Goal: Navigation & Orientation: Find specific page/section

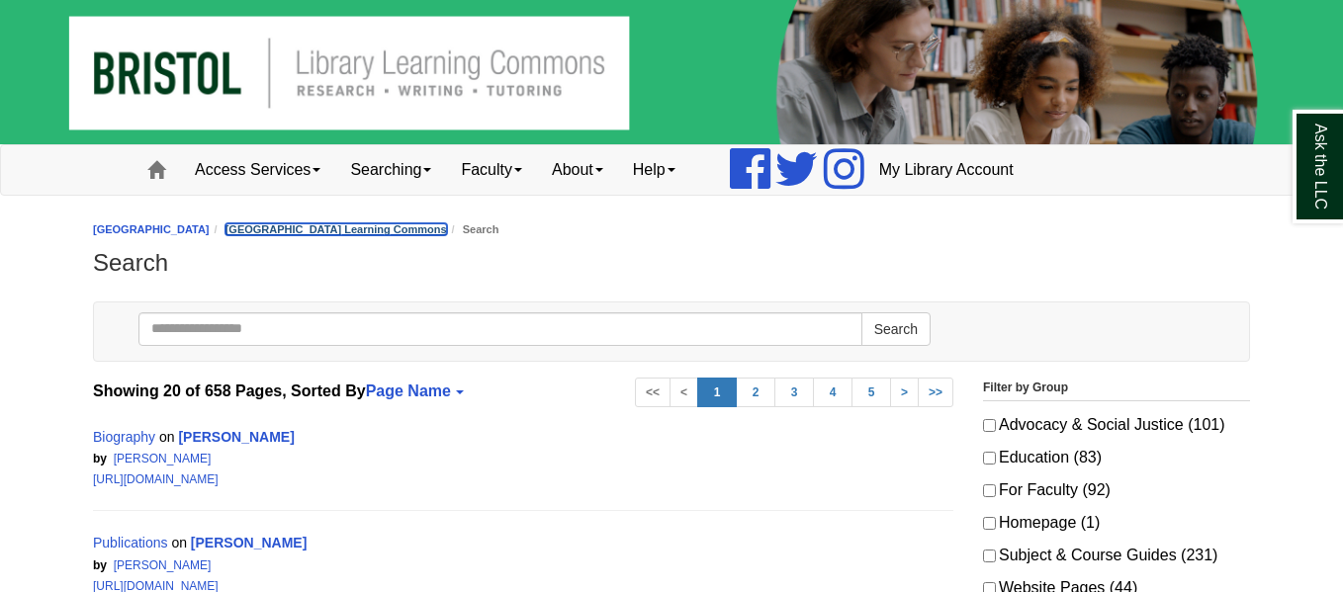
click at [426, 229] on link "[GEOGRAPHIC_DATA] Learning Commons" at bounding box center [335, 229] width 221 height 12
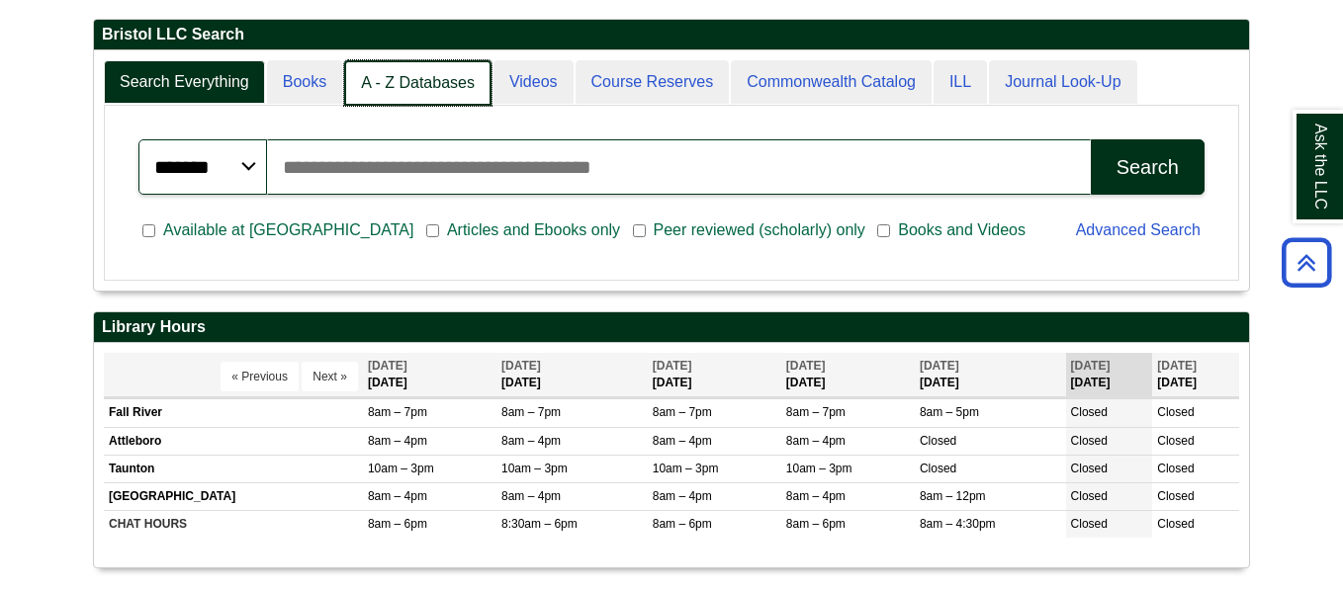
scroll to position [10, 10]
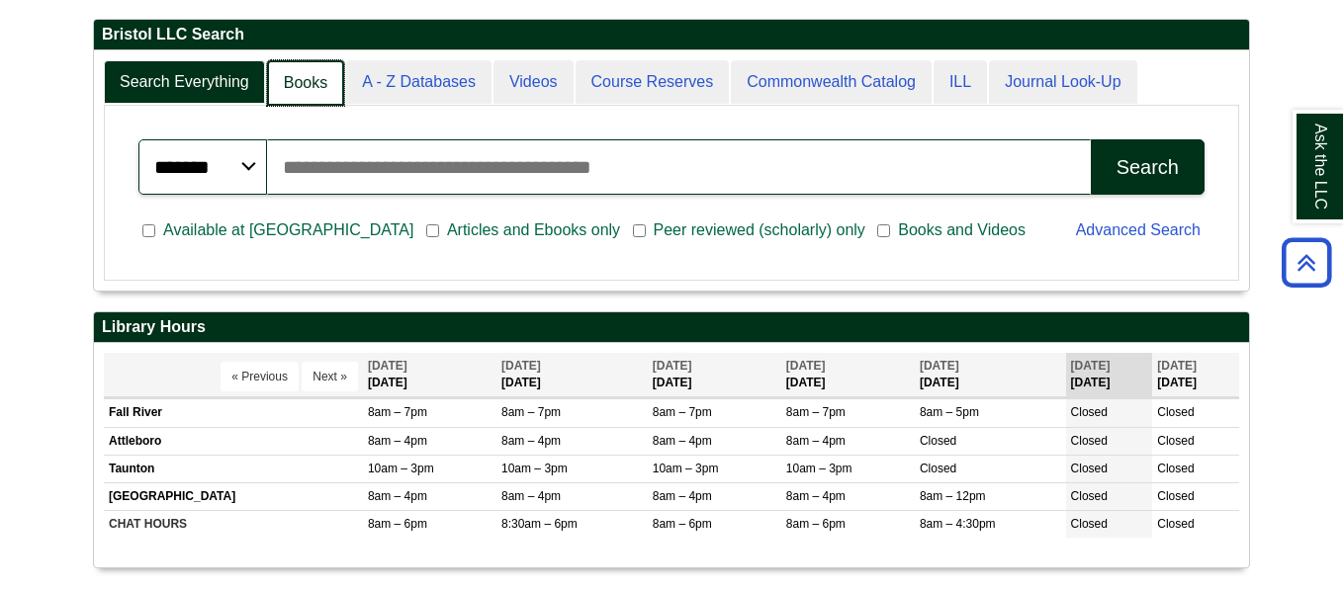
click at [293, 74] on link "Books" at bounding box center [305, 83] width 77 height 46
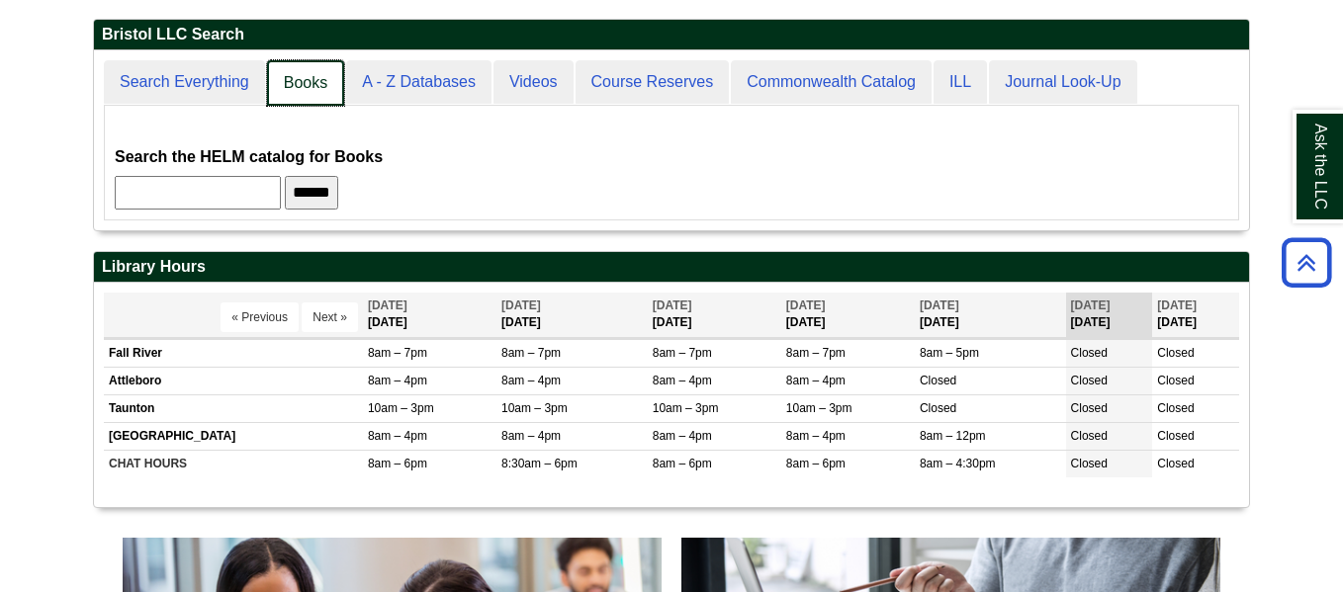
scroll to position [179, 1155]
click at [293, 74] on link "Books" at bounding box center [305, 83] width 77 height 46
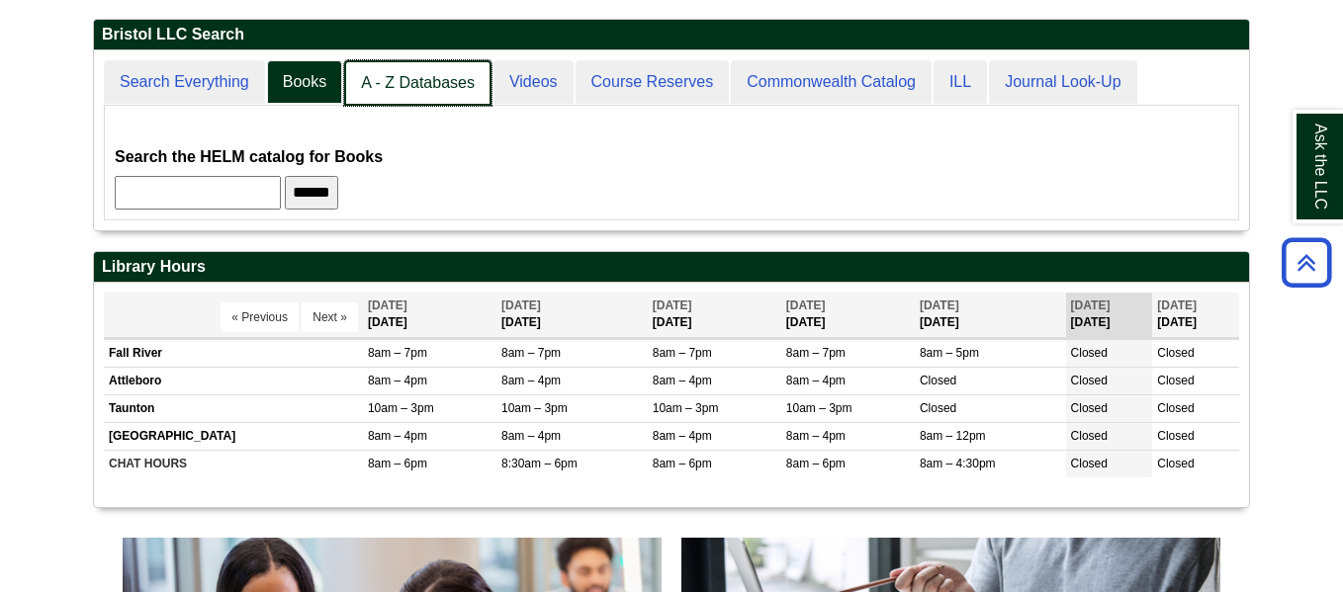
click at [382, 71] on link "A - Z Databases" at bounding box center [417, 83] width 147 height 46
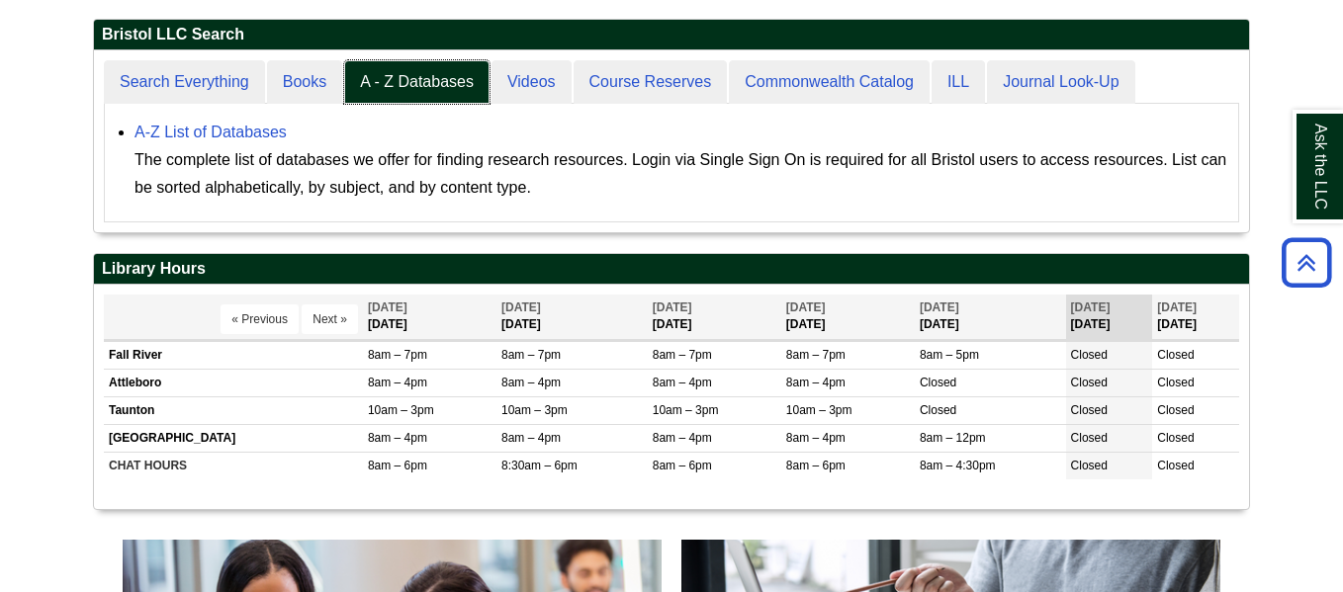
scroll to position [183, 1155]
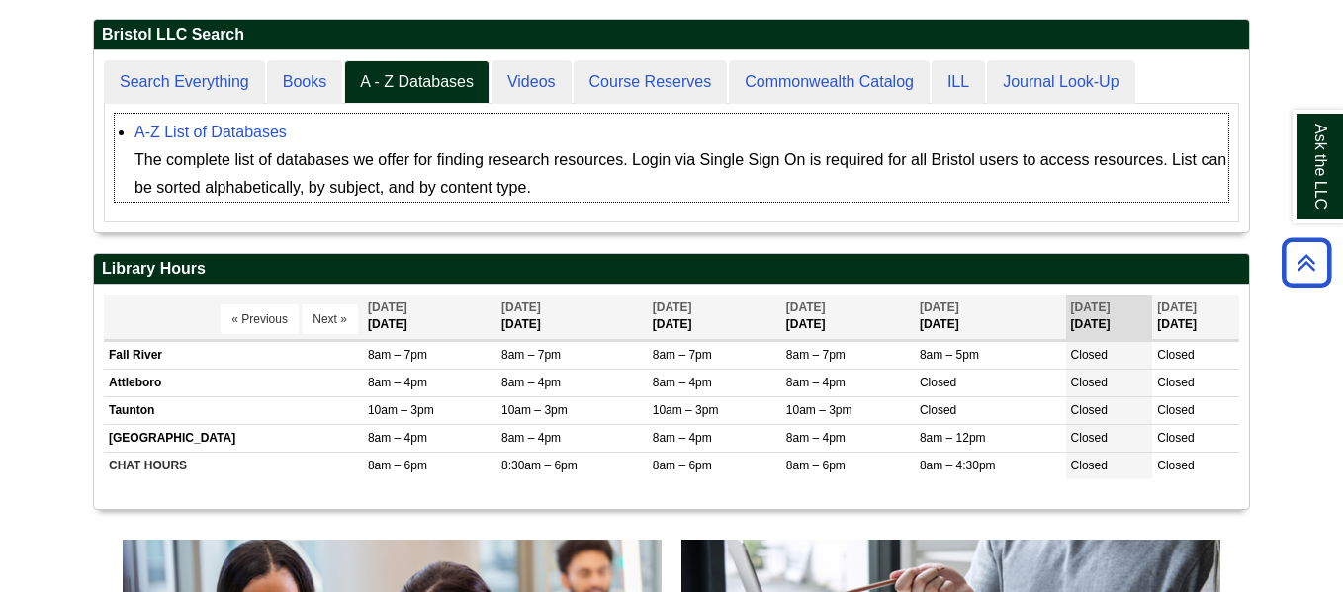
click at [398, 178] on div "The complete list of databases we offer for finding research resources. Login v…" at bounding box center [680, 173] width 1093 height 55
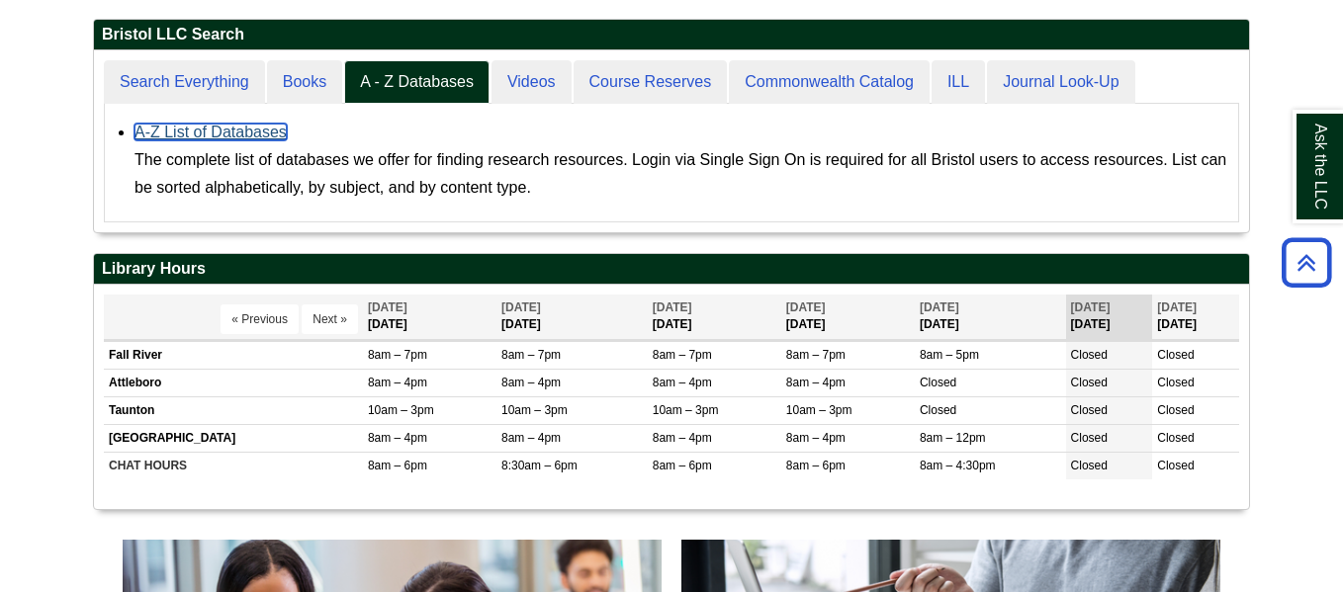
click at [196, 135] on link "A-Z List of Databases" at bounding box center [210, 132] width 152 height 17
